Goal: Information Seeking & Learning: Learn about a topic

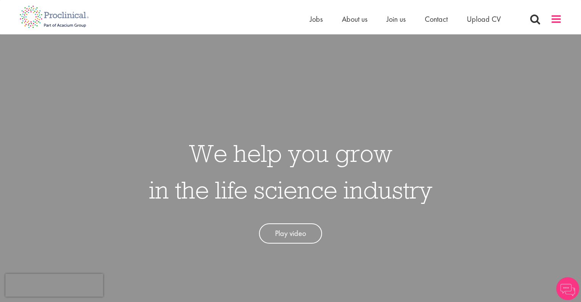
click at [553, 16] on span at bounding box center [555, 18] width 11 height 11
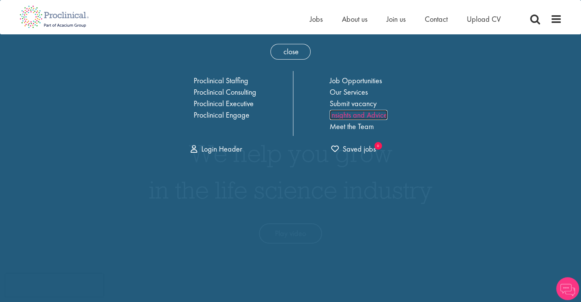
click at [355, 113] on link "Insights and Advice" at bounding box center [358, 115] width 58 height 10
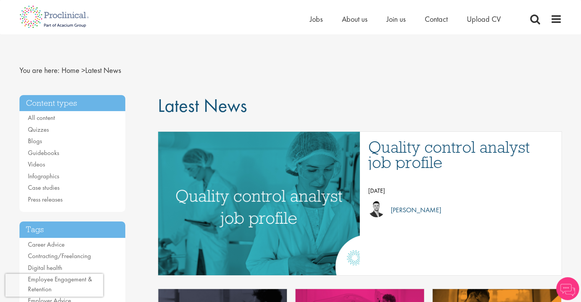
click at [62, 149] on li "Guidebooks" at bounding box center [72, 153] width 89 height 10
click at [52, 153] on link "Guidebooks" at bounding box center [43, 153] width 31 height 8
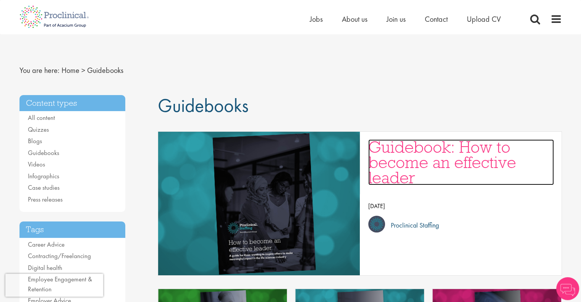
click at [404, 170] on h3 "Guidebook: How to become an effective leader" at bounding box center [461, 162] width 186 height 46
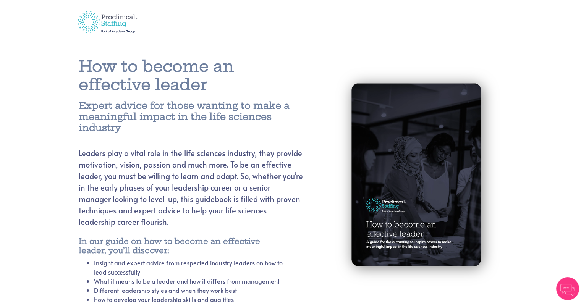
click at [205, 57] on h1 "How to become an effective leader" at bounding box center [191, 75] width 224 height 37
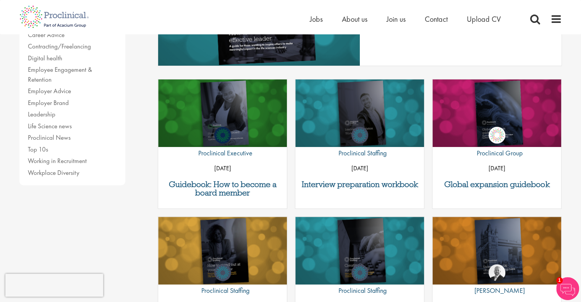
scroll to position [231, 0]
